Goal: Use online tool/utility: Utilize a website feature to perform a specific function

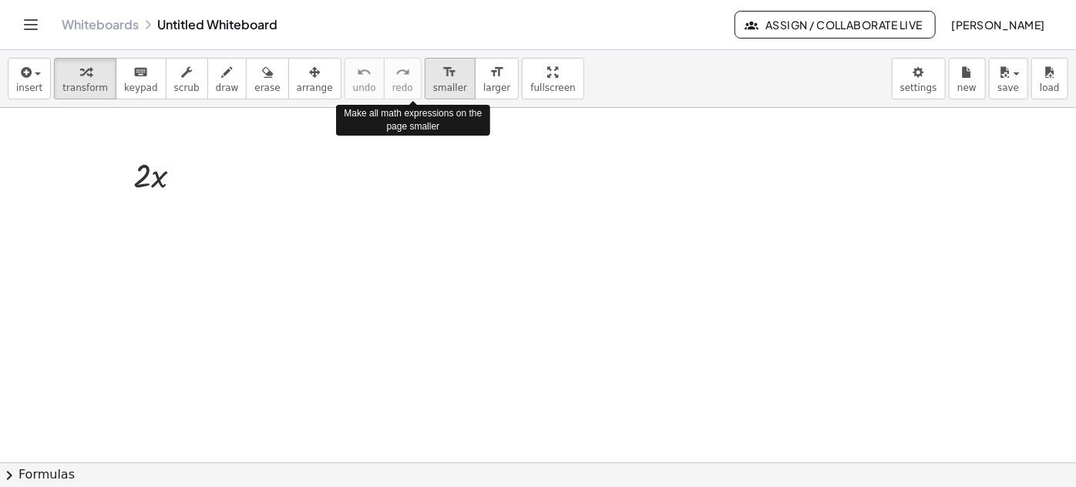
click at [442, 79] on icon "format_size" at bounding box center [449, 72] width 15 height 18
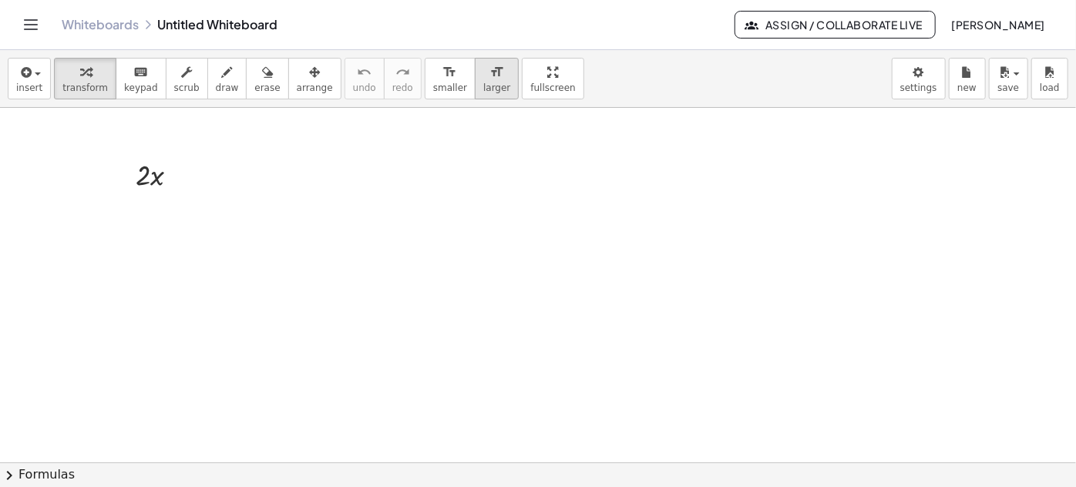
click at [483, 82] on span "larger" at bounding box center [496, 87] width 27 height 11
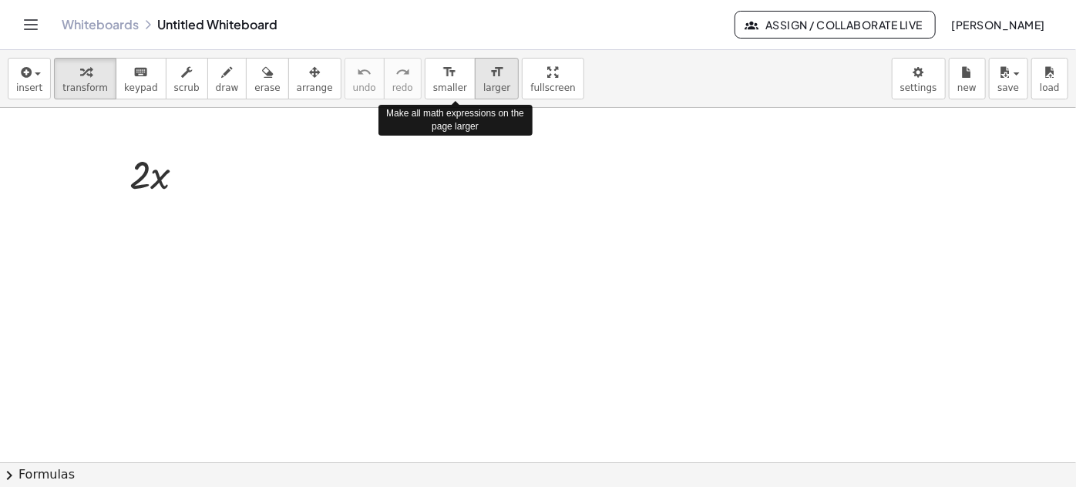
click at [483, 82] on span "larger" at bounding box center [496, 87] width 27 height 11
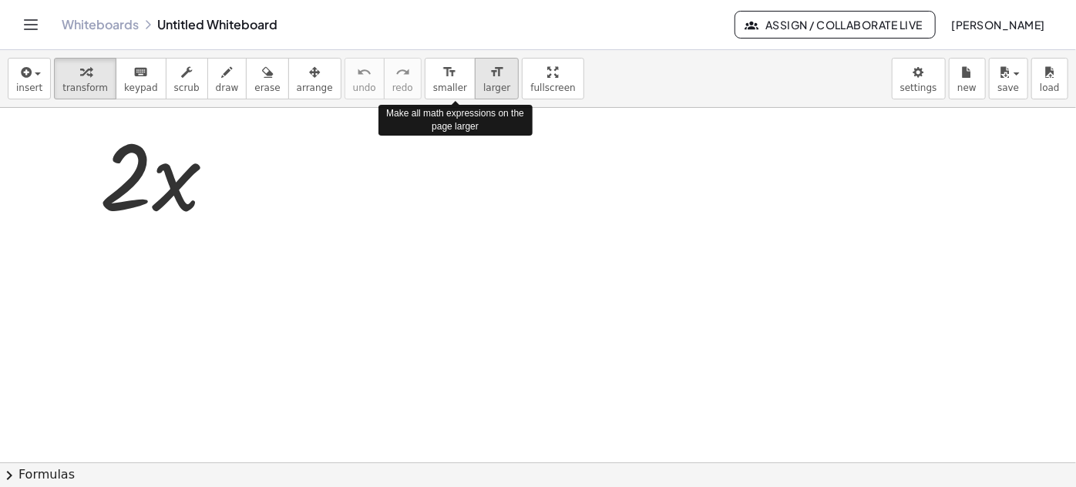
click at [483, 82] on span "larger" at bounding box center [496, 87] width 27 height 11
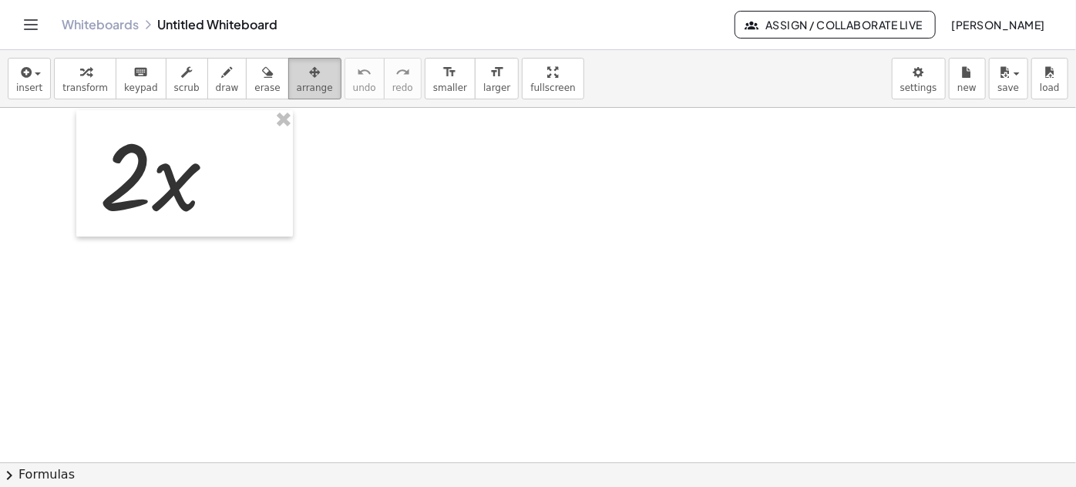
click at [309, 76] on icon "button" at bounding box center [314, 72] width 11 height 18
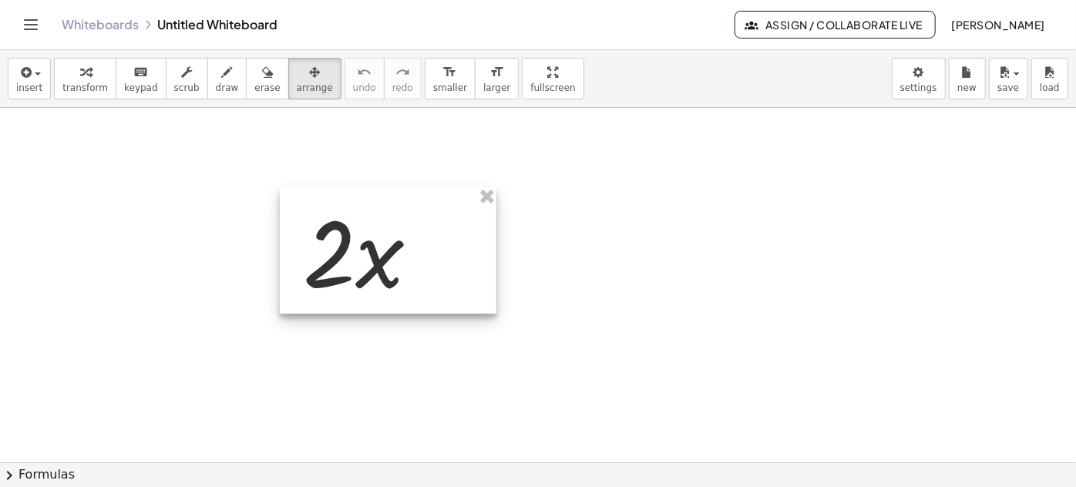
drag, startPoint x: 197, startPoint y: 172, endPoint x: 357, endPoint y: 247, distance: 176.2
click at [358, 247] on div at bounding box center [388, 250] width 217 height 126
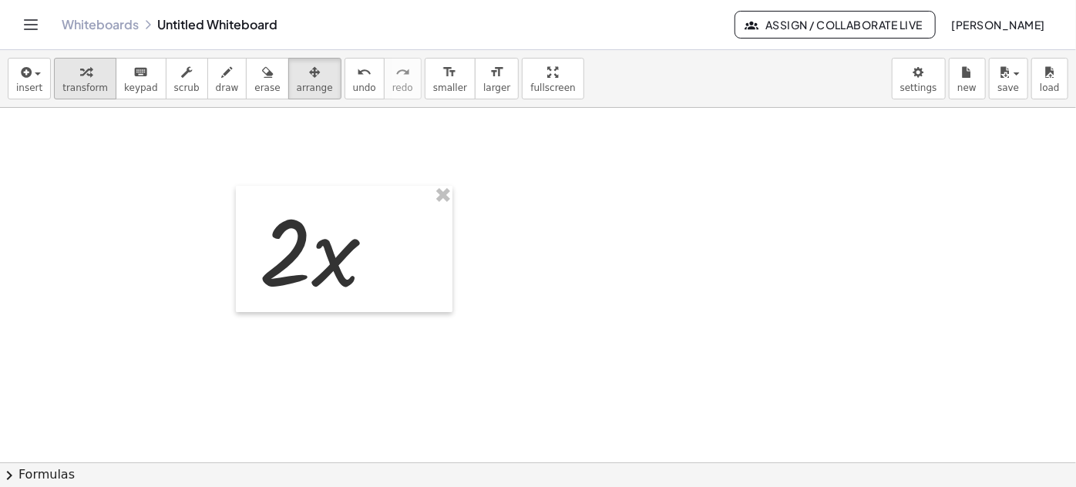
drag, startPoint x: 57, startPoint y: 76, endPoint x: 69, endPoint y: 76, distance: 12.3
click at [62, 76] on div "button" at bounding box center [84, 71] width 45 height 18
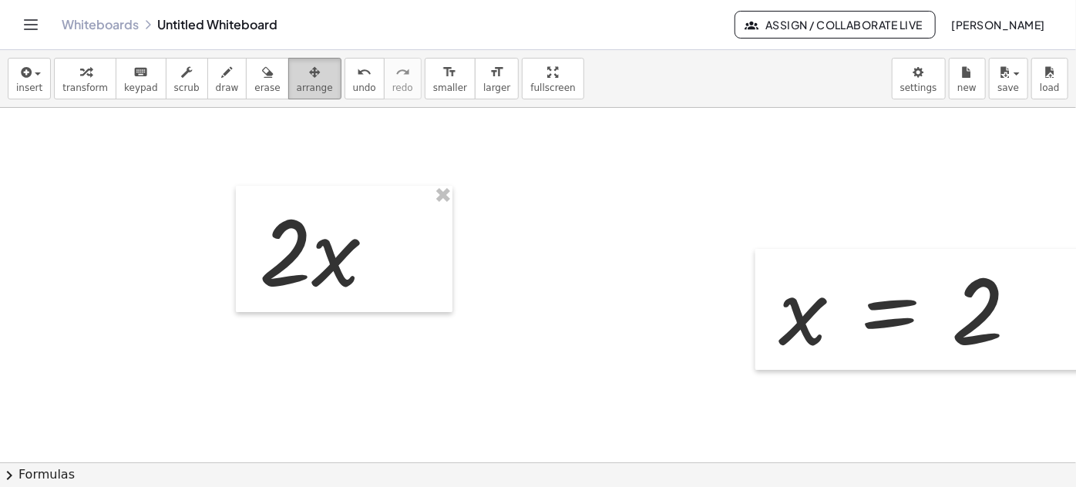
click at [303, 65] on button "arrange" at bounding box center [314, 79] width 53 height 42
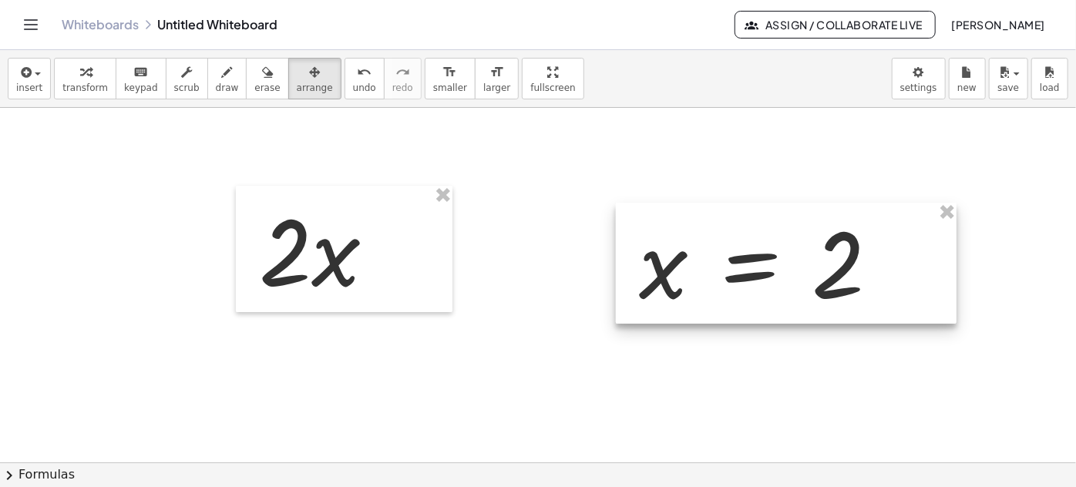
drag, startPoint x: 889, startPoint y: 348, endPoint x: 750, endPoint y: 302, distance: 147.0
click at [750, 302] on div at bounding box center [786, 264] width 341 height 122
click at [742, 290] on div at bounding box center [786, 264] width 341 height 122
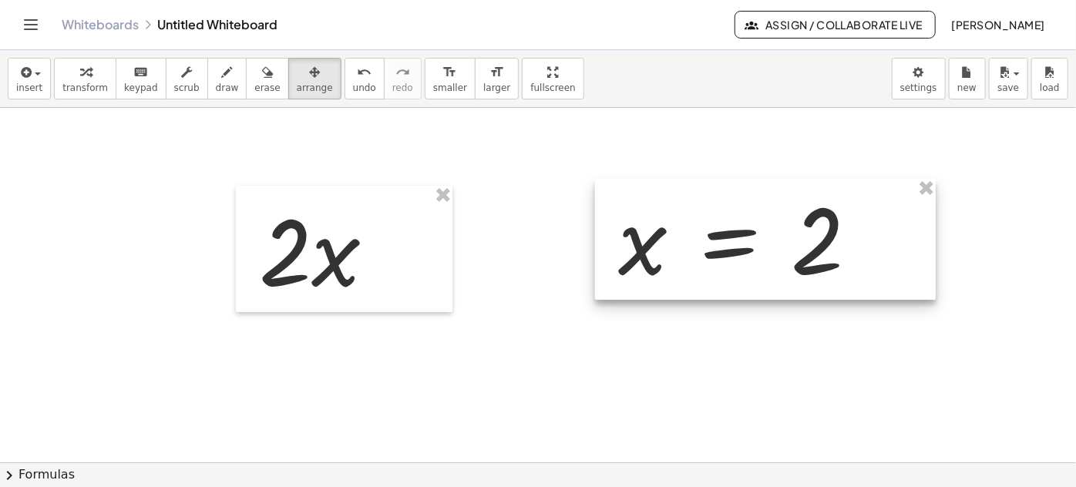
drag, startPoint x: 742, startPoint y: 290, endPoint x: 721, endPoint y: 266, distance: 31.7
click at [721, 266] on div at bounding box center [765, 240] width 341 height 122
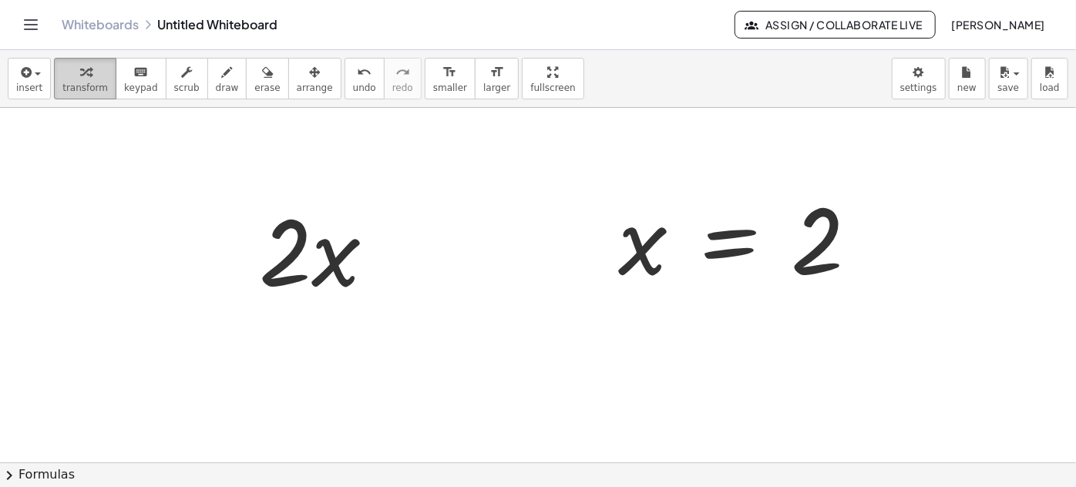
click at [68, 74] on div "button" at bounding box center [84, 71] width 45 height 18
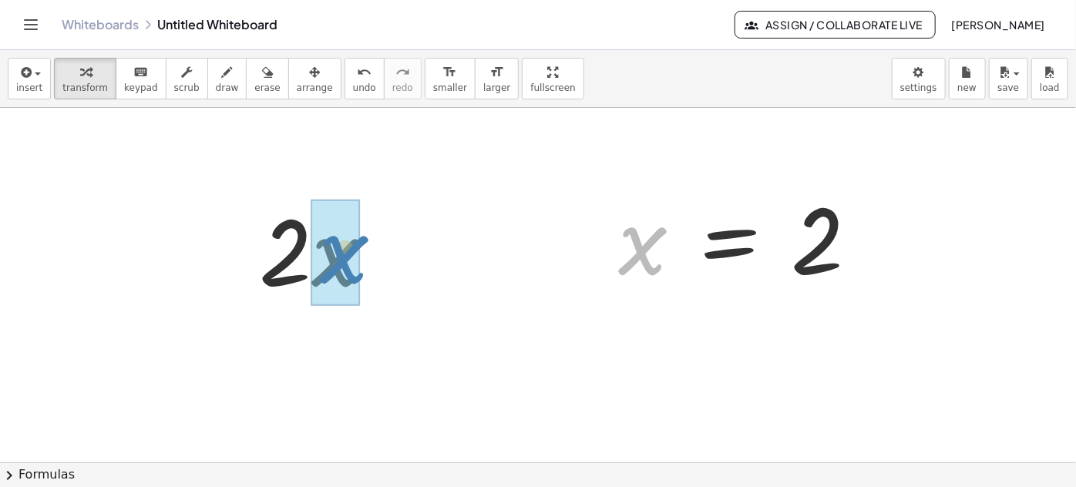
drag, startPoint x: 651, startPoint y: 254, endPoint x: 353, endPoint y: 263, distance: 298.4
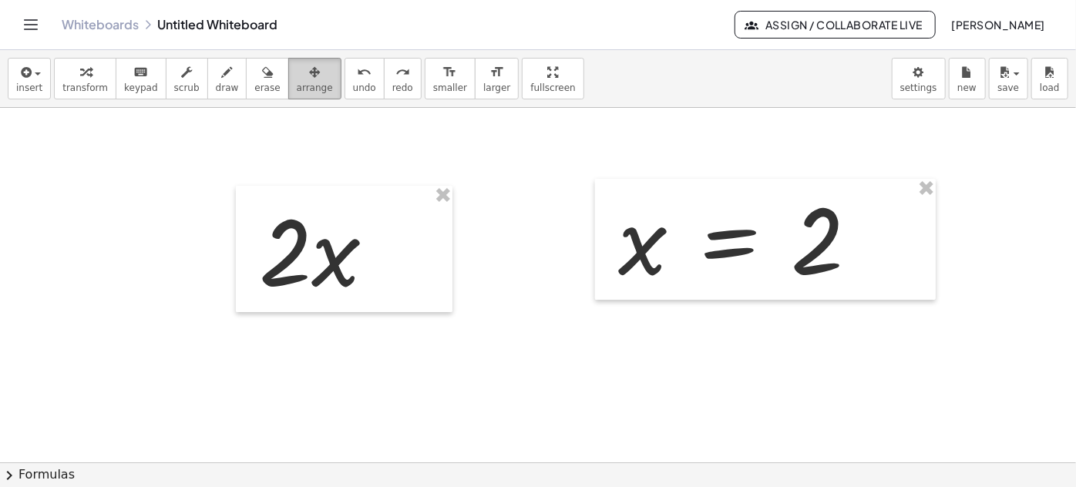
click at [288, 73] on button "arrange" at bounding box center [314, 79] width 53 height 42
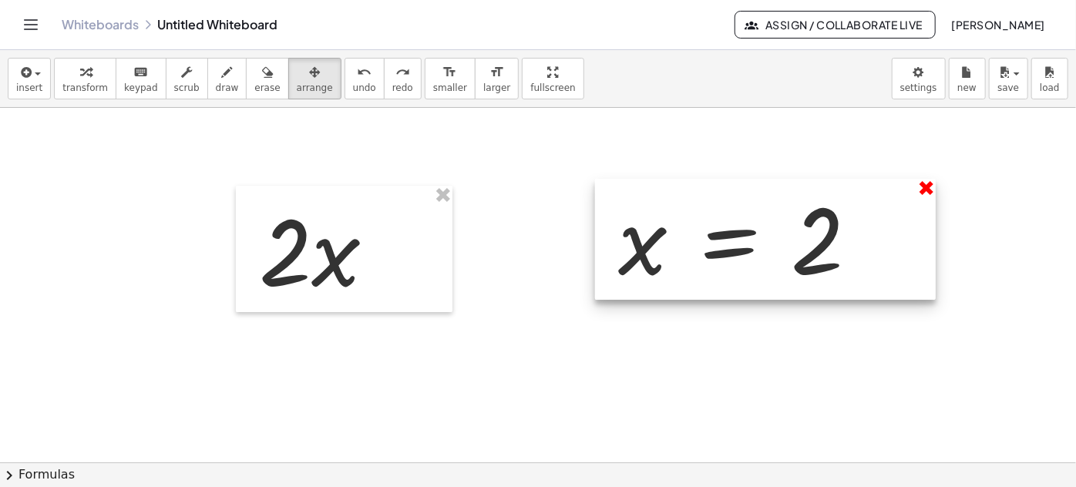
drag, startPoint x: 927, startPoint y: 186, endPoint x: 918, endPoint y: 186, distance: 9.2
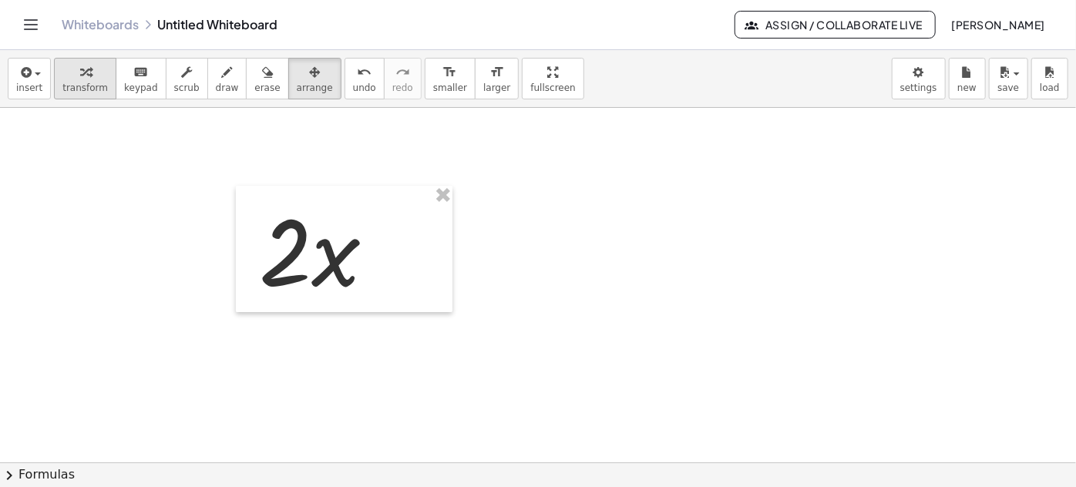
click at [100, 74] on button "transform" at bounding box center [85, 79] width 62 height 42
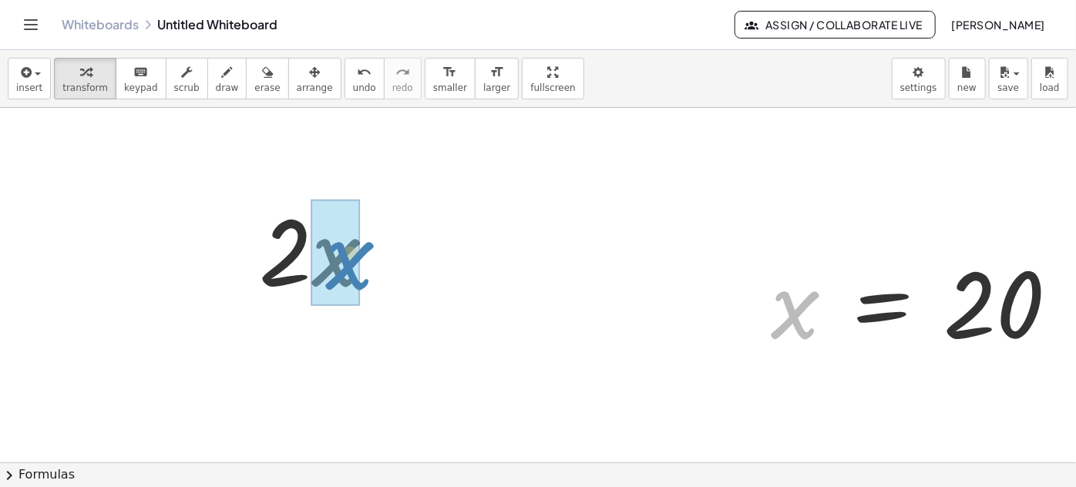
drag, startPoint x: 806, startPoint y: 305, endPoint x: 413, endPoint y: 268, distance: 394.8
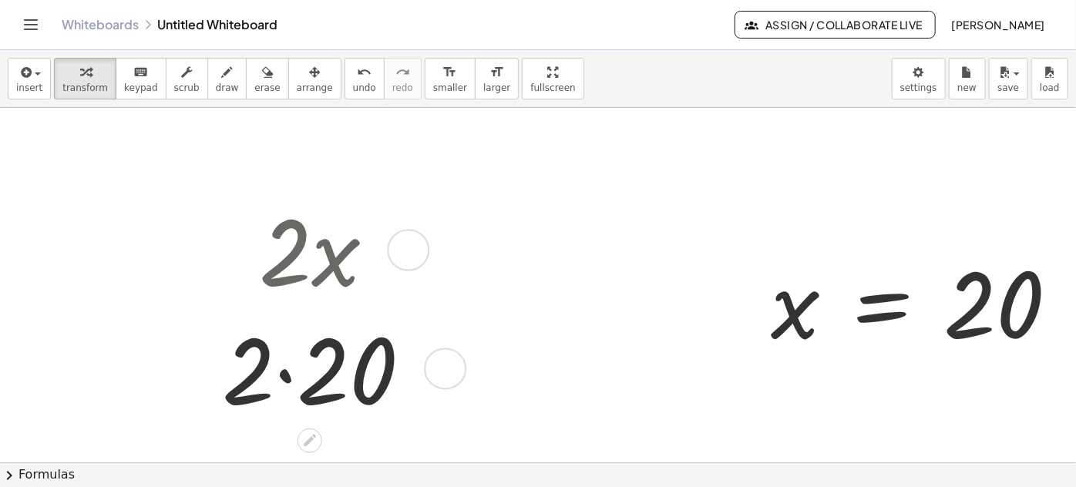
click at [278, 368] on div at bounding box center [323, 367] width 218 height 119
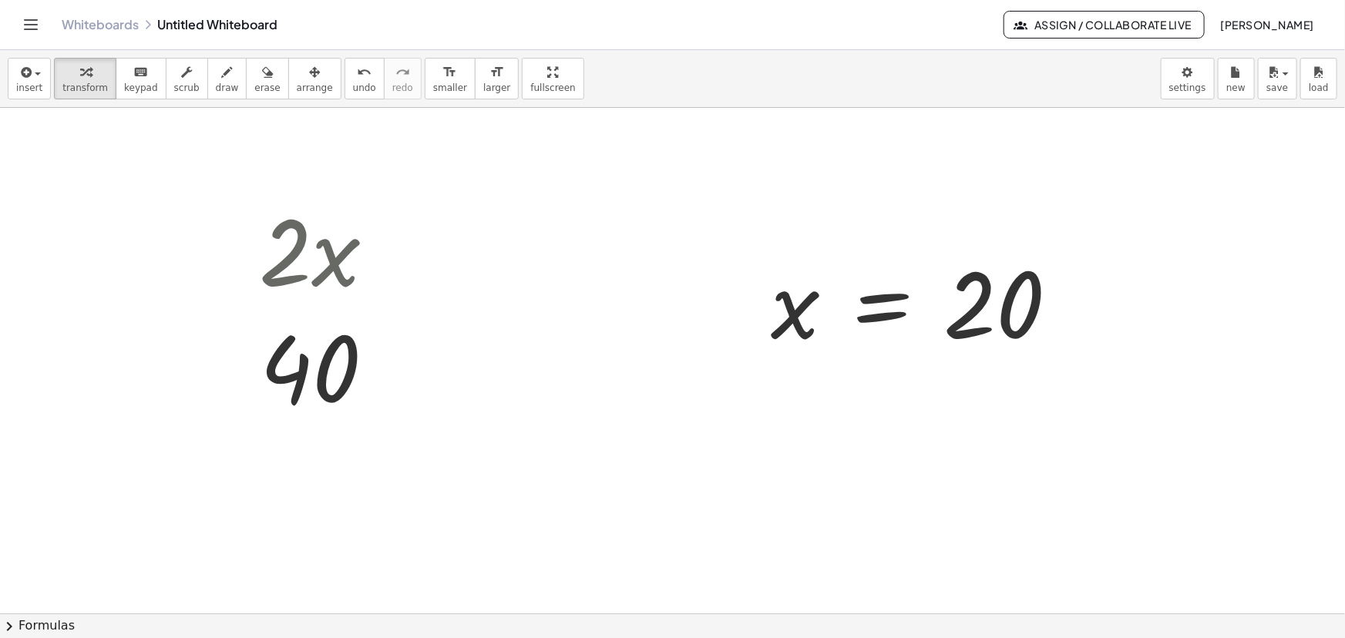
drag, startPoint x: 35, startPoint y: 555, endPoint x: 124, endPoint y: 427, distance: 155.7
drag, startPoint x: 295, startPoint y: 233, endPoint x: 412, endPoint y: 89, distance: 184.7
